Goal: Navigation & Orientation: Find specific page/section

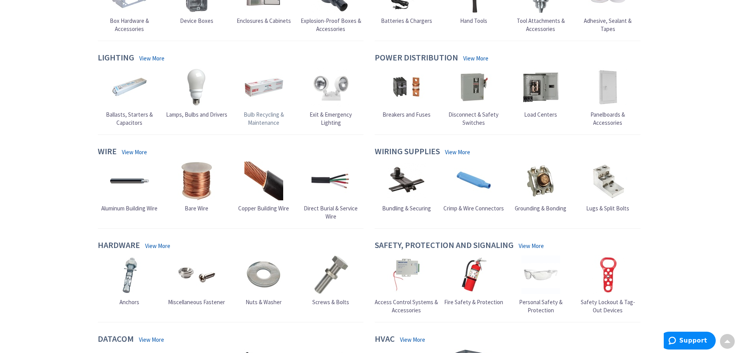
scroll to position [349, 0]
click at [604, 197] on img at bounding box center [607, 180] width 39 height 39
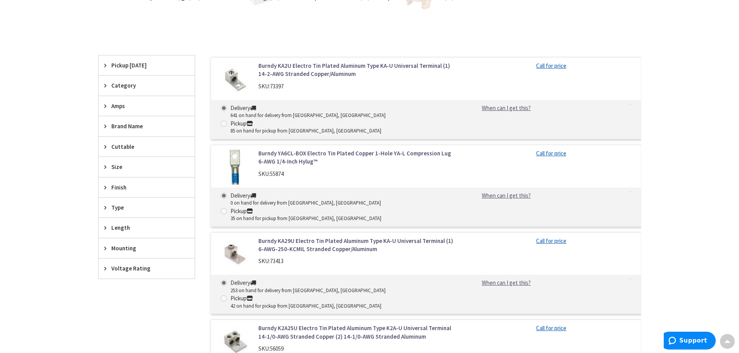
scroll to position [194, 0]
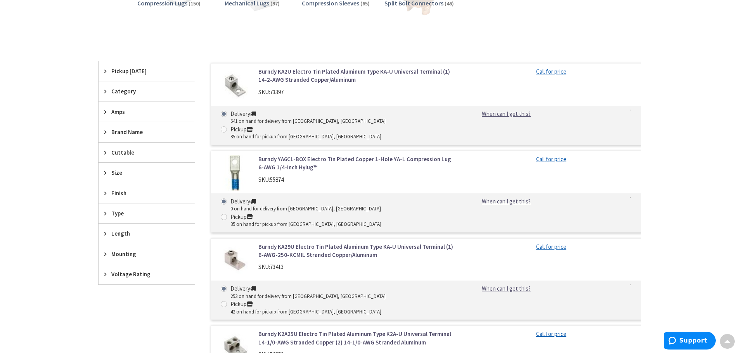
click at [108, 90] on icon at bounding box center [107, 91] width 6 height 6
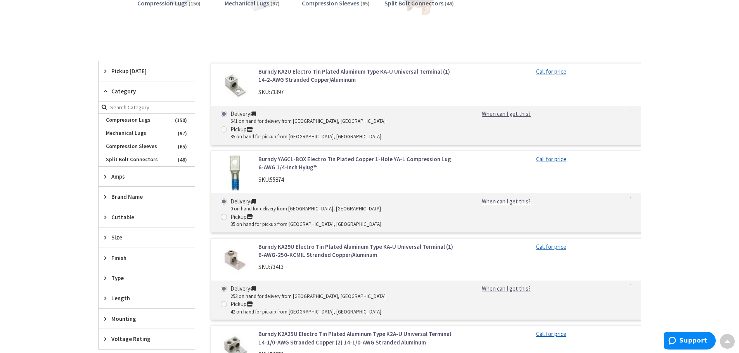
click at [108, 90] on icon at bounding box center [107, 91] width 6 height 6
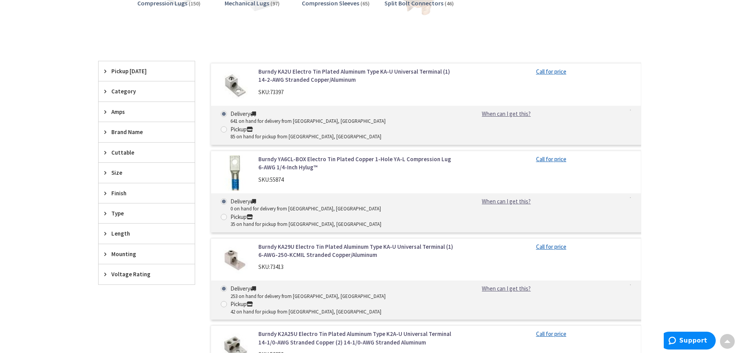
click at [115, 110] on span "Amps" at bounding box center [142, 112] width 63 height 8
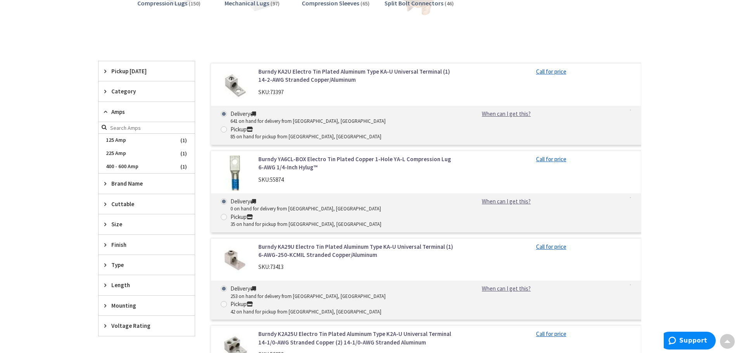
click at [115, 109] on span "Amps" at bounding box center [142, 112] width 63 height 8
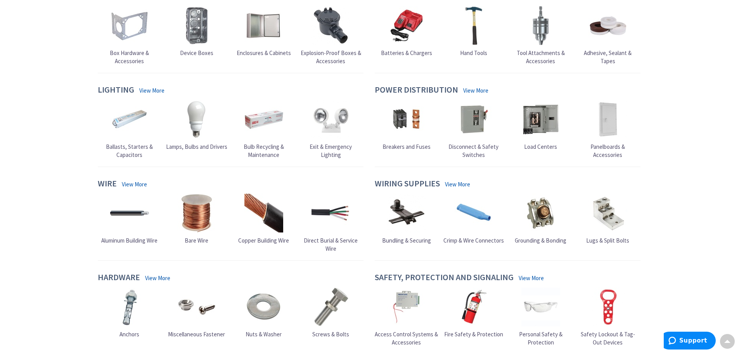
scroll to position [271, 0]
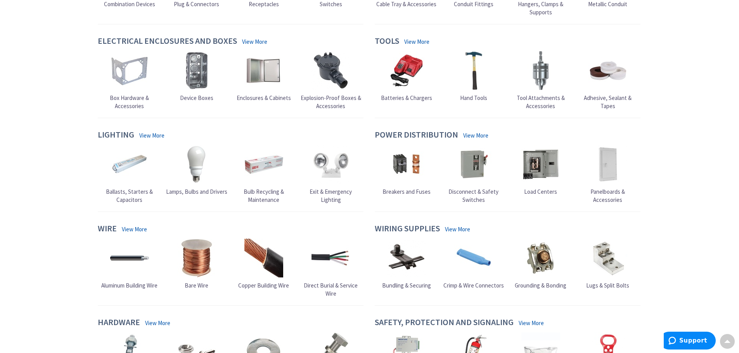
click at [543, 266] on img at bounding box center [540, 258] width 39 height 39
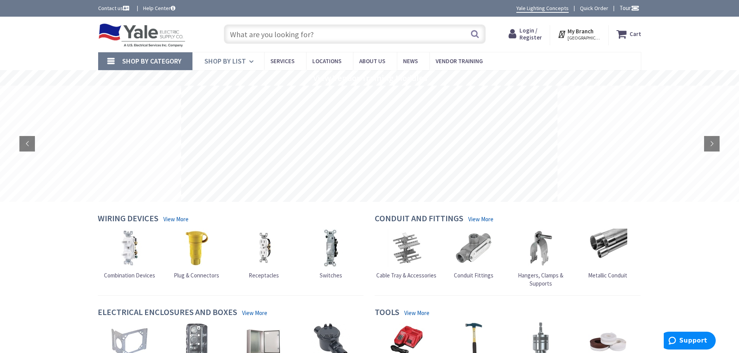
click at [233, 60] on span "Shop By List" at bounding box center [224, 61] width 41 height 9
click at [230, 61] on span "Shop By List" at bounding box center [224, 61] width 41 height 9
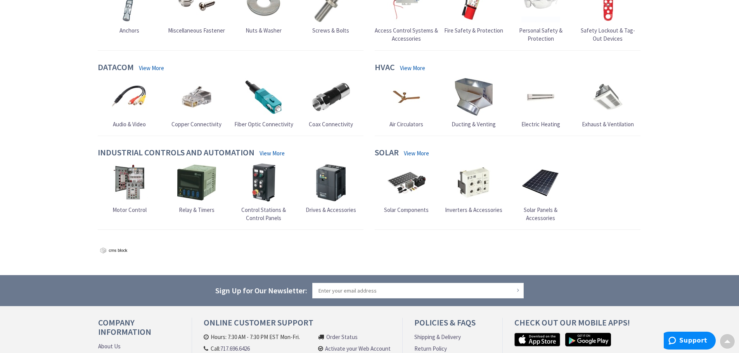
scroll to position [698, 0]
